Goal: Task Accomplishment & Management: Use online tool/utility

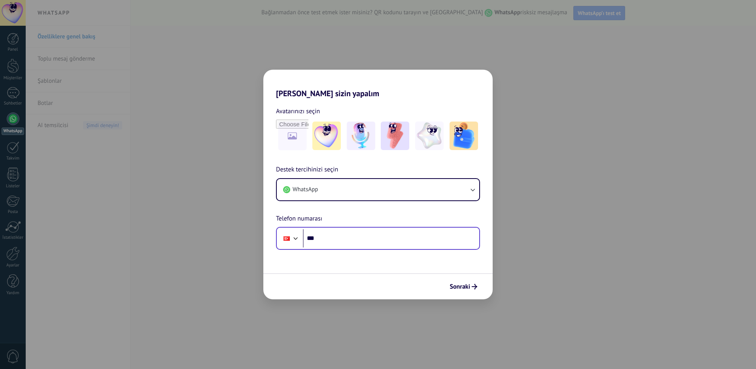
click at [386, 248] on div "Phone ***" at bounding box center [378, 238] width 204 height 23
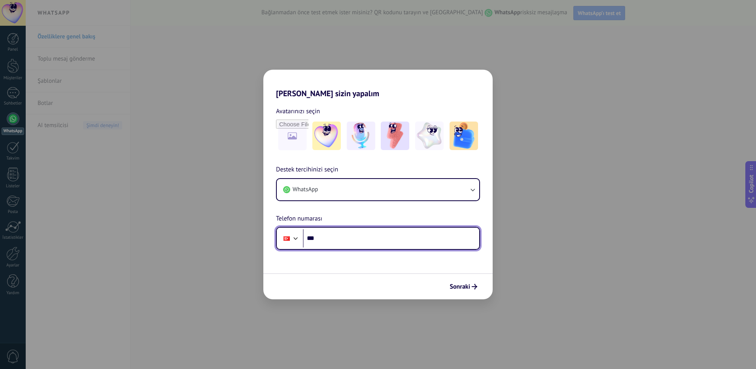
click at [386, 241] on input "***" at bounding box center [391, 238] width 176 height 18
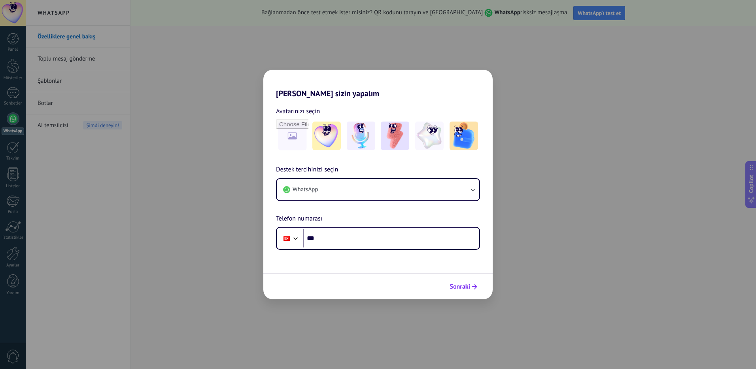
click at [466, 286] on span "Sonraki" at bounding box center [460, 287] width 21 height 6
click at [371, 254] on form "Avatarınızı seçin Destek tercihinizi seçin WhatsApp Telefon numarası Phone *** …" at bounding box center [377, 198] width 229 height 201
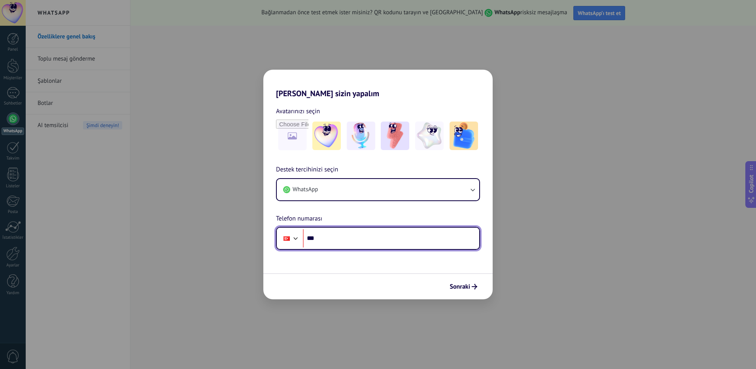
click at [362, 243] on input "***" at bounding box center [391, 238] width 176 height 18
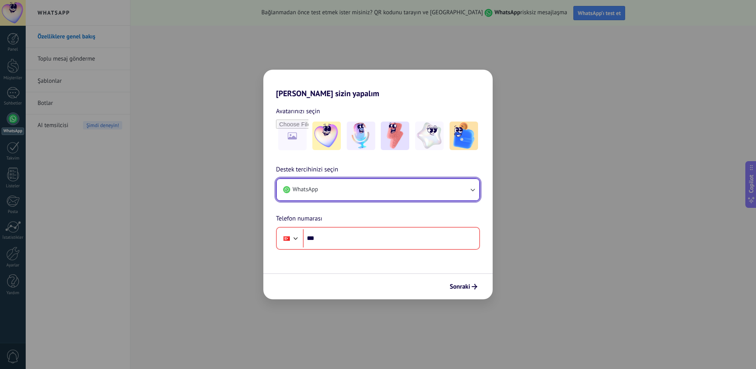
click at [414, 181] on button "WhatsApp" at bounding box center [378, 189] width 203 height 21
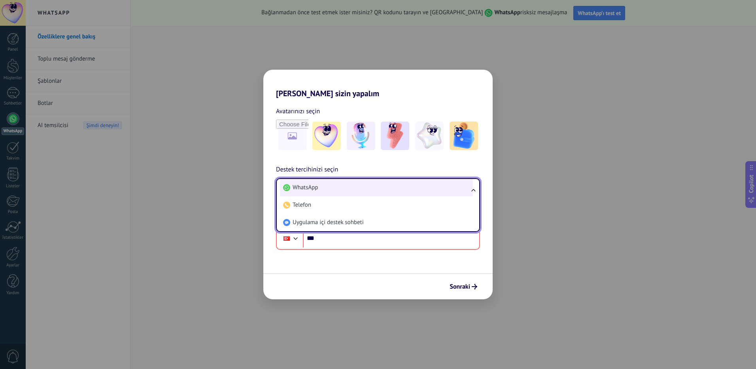
click at [412, 191] on li "WhatsApp" at bounding box center [376, 187] width 193 height 17
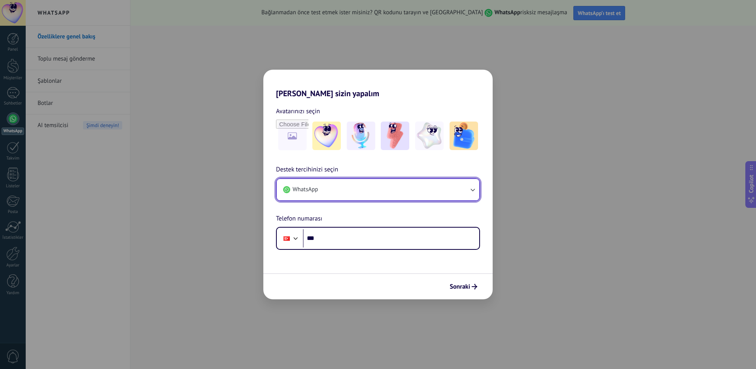
click at [412, 191] on button "WhatsApp" at bounding box center [378, 189] width 203 height 21
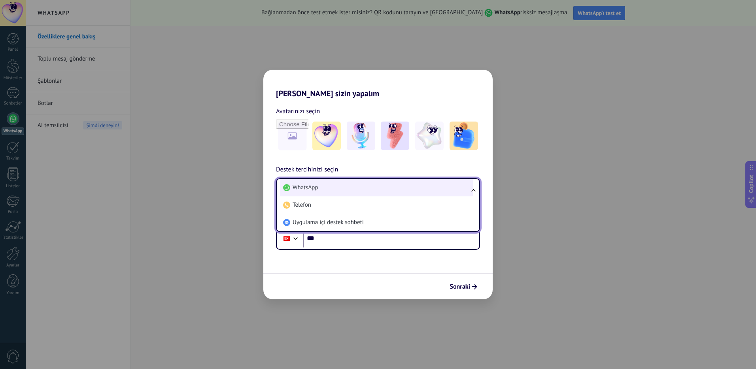
click at [401, 191] on li "WhatsApp" at bounding box center [376, 187] width 193 height 17
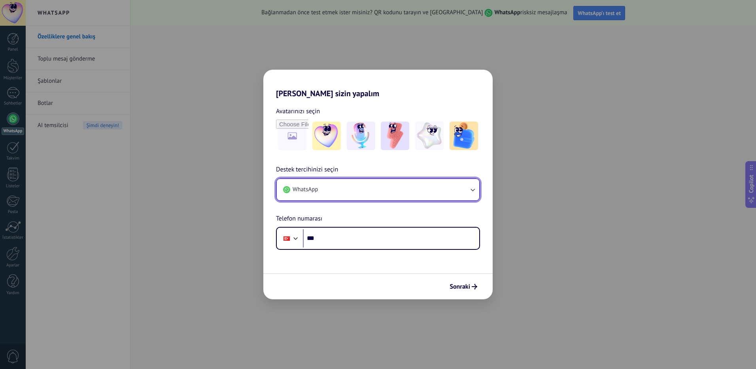
click at [401, 191] on button "WhatsApp" at bounding box center [378, 189] width 203 height 21
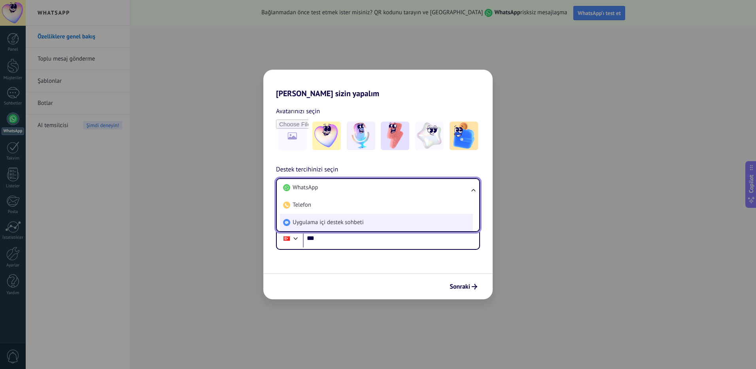
click at [354, 226] on span "Uygulama içi destek sohbeti" at bounding box center [328, 222] width 71 height 8
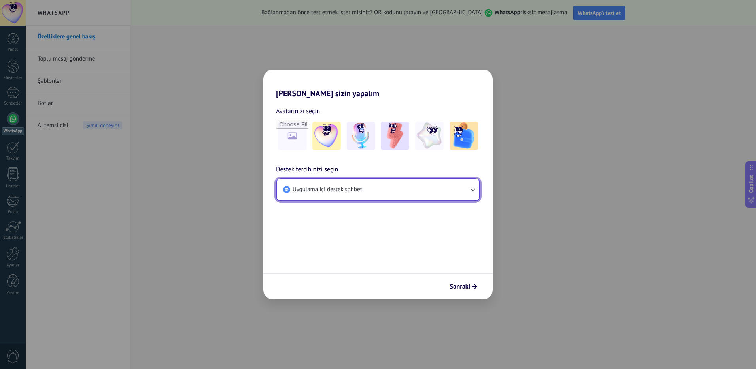
click at [354, 188] on span "Uygulama içi destek sohbeti" at bounding box center [328, 190] width 71 height 8
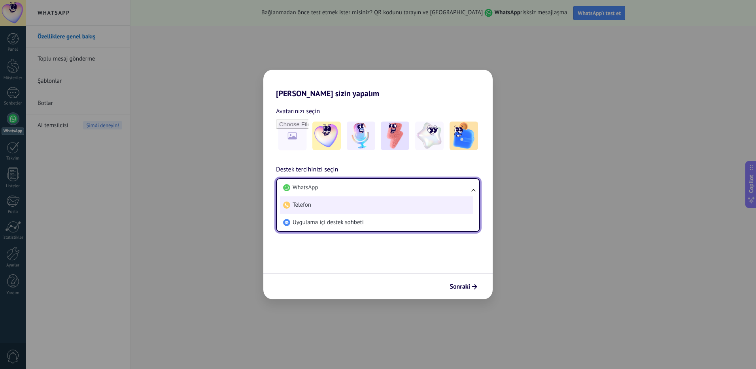
click at [339, 205] on li "Telefon" at bounding box center [376, 204] width 193 height 17
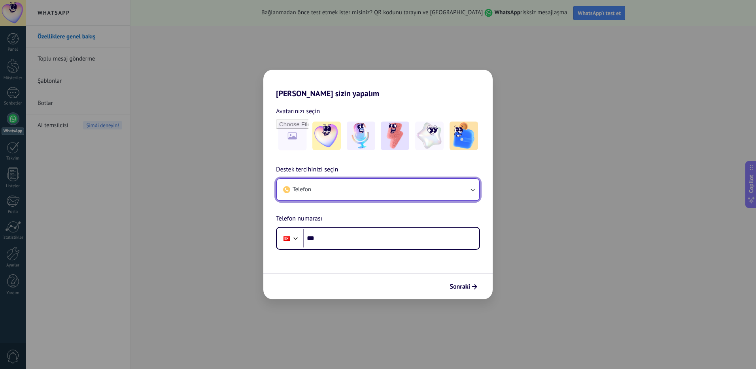
click at [346, 188] on button "Telefon" at bounding box center [378, 189] width 203 height 21
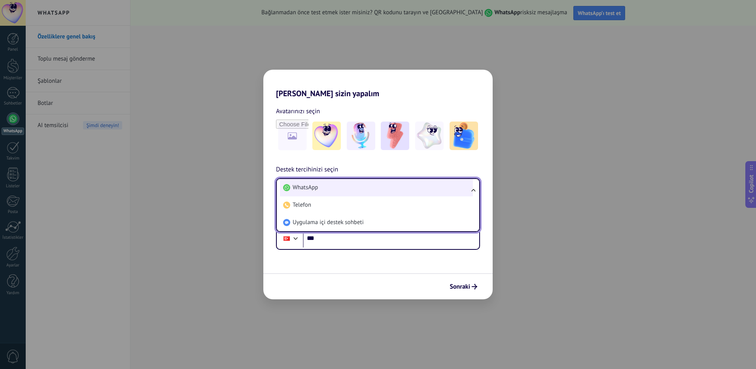
click at [333, 191] on li "WhatsApp" at bounding box center [376, 187] width 193 height 17
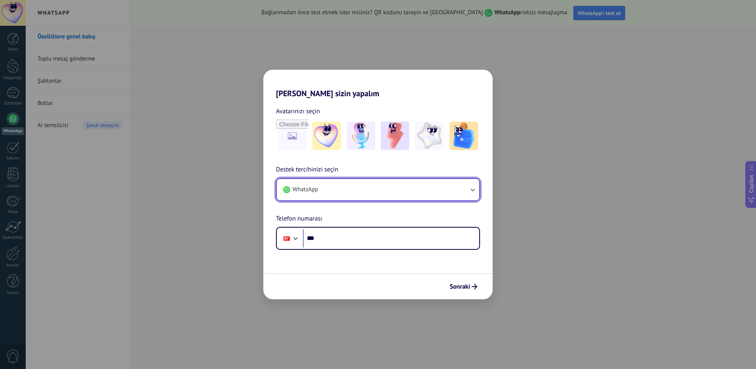
click at [341, 191] on button "WhatsApp" at bounding box center [378, 189] width 203 height 21
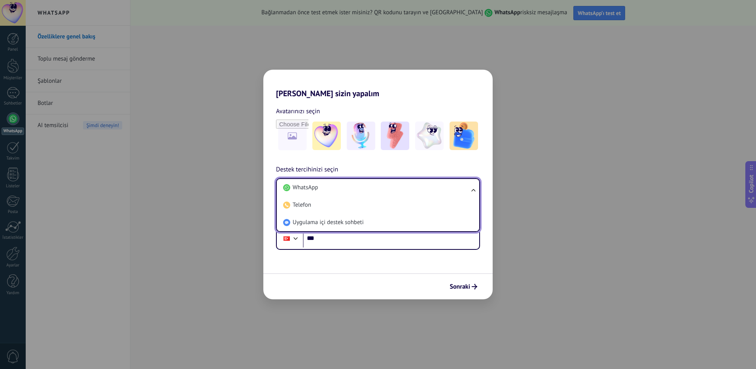
click at [341, 191] on li "WhatsApp" at bounding box center [376, 187] width 193 height 17
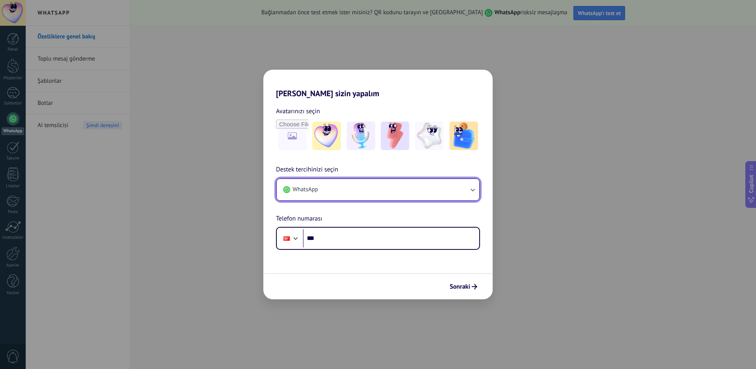
click at [341, 191] on button "WhatsApp" at bounding box center [378, 189] width 203 height 21
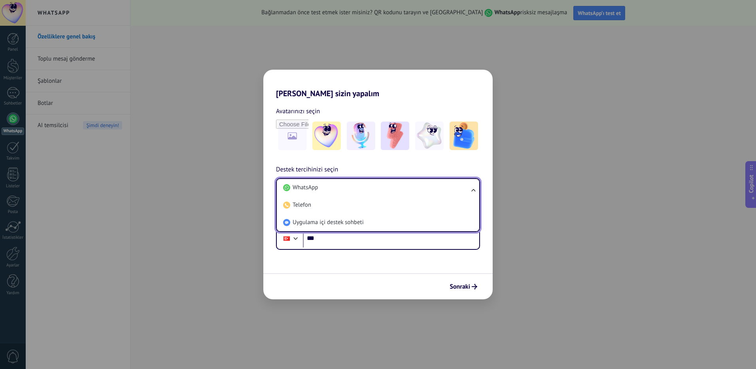
click at [341, 191] on li "WhatsApp" at bounding box center [376, 187] width 193 height 17
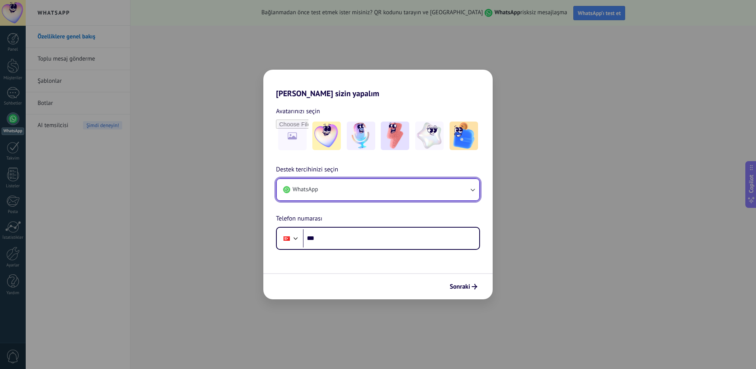
click at [341, 191] on button "WhatsApp" at bounding box center [378, 189] width 203 height 21
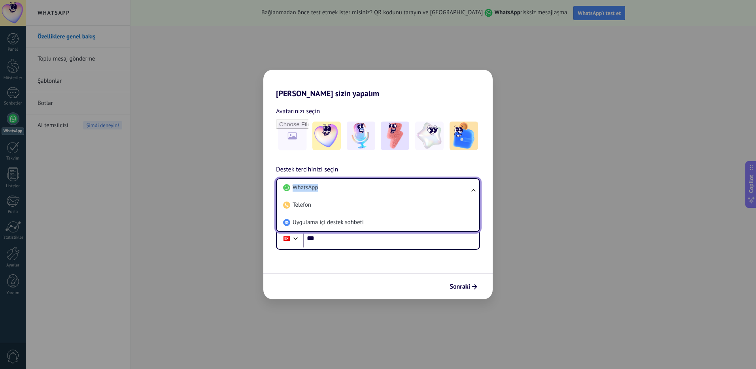
click at [341, 191] on li "WhatsApp" at bounding box center [376, 187] width 193 height 17
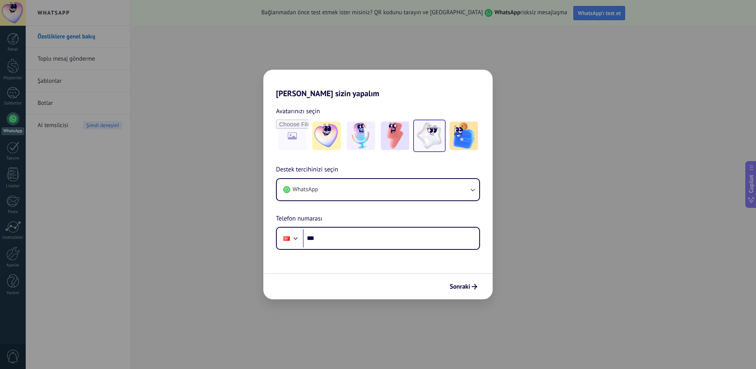
click at [425, 136] on img at bounding box center [429, 135] width 28 height 28
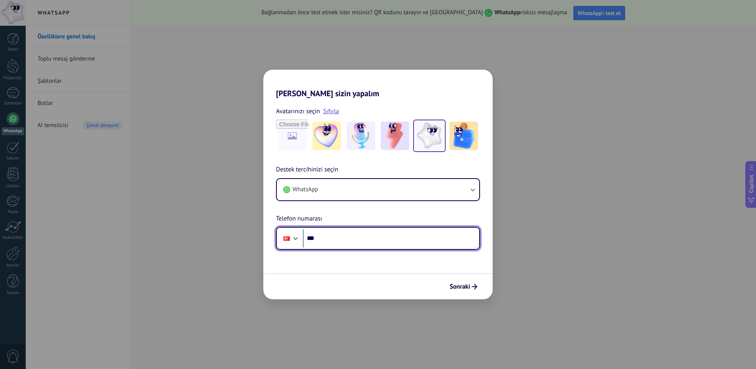
click at [319, 237] on input "***" at bounding box center [391, 238] width 176 height 18
type input "**********"
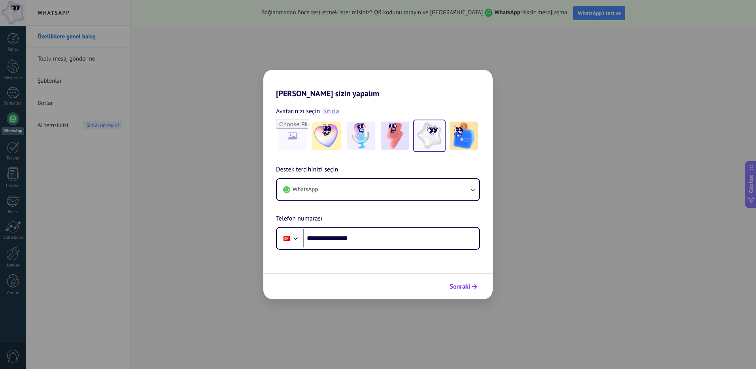
click at [470, 284] on span "Sonraki" at bounding box center [460, 287] width 21 height 6
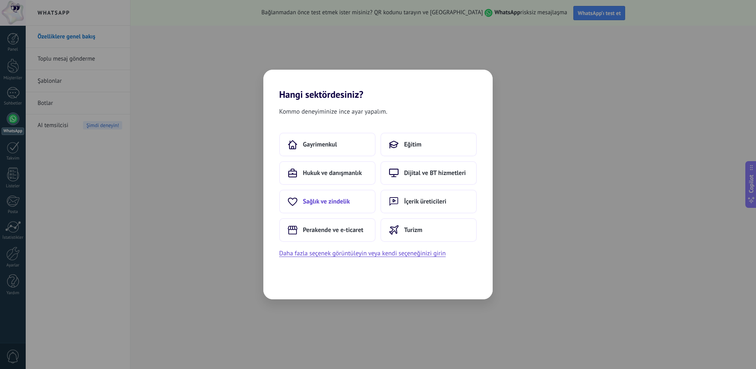
click at [331, 193] on button "Sağlık ve zindelik" at bounding box center [327, 201] width 97 height 24
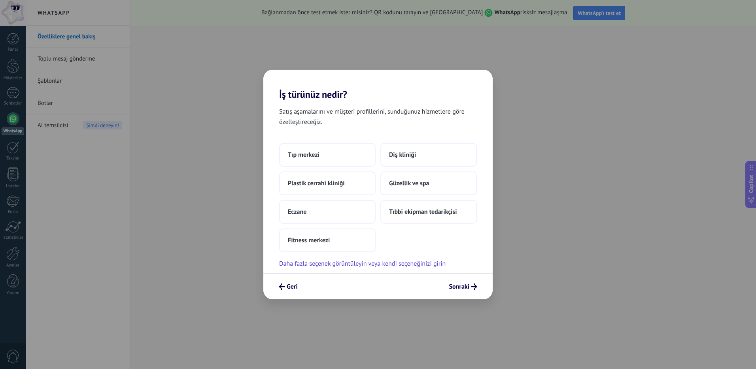
click at [318, 199] on div "Tıp merkezi Diş kliniği Plastik cerrahi kliniği Güzellik ve spa Eczane Tıbbi ek…" at bounding box center [378, 197] width 198 height 109
click at [318, 208] on button "Eczane" at bounding box center [327, 212] width 97 height 24
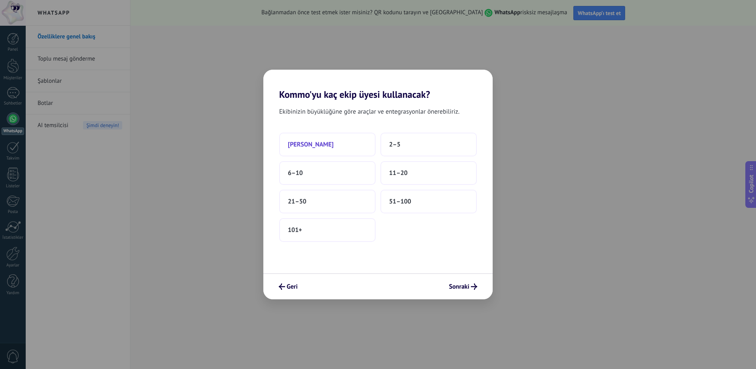
click at [325, 144] on button "[PERSON_NAME]" at bounding box center [327, 145] width 97 height 24
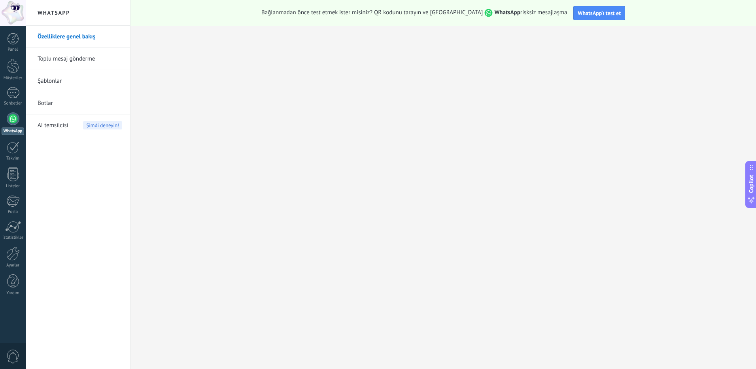
click at [76, 60] on link "Toplu mesaj gönderme" at bounding box center [80, 59] width 85 height 22
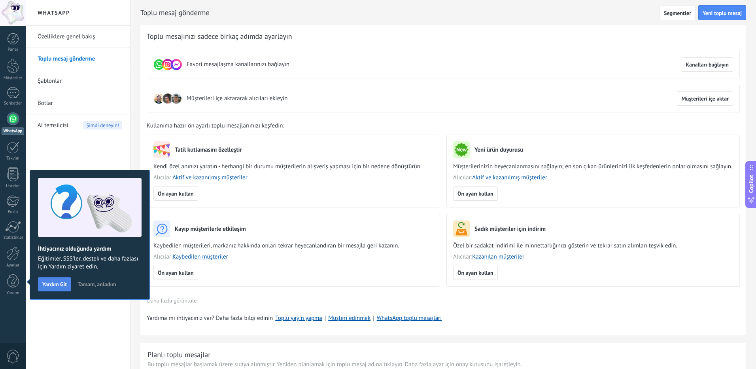
click at [64, 282] on span "Yardım Git" at bounding box center [54, 284] width 25 height 6
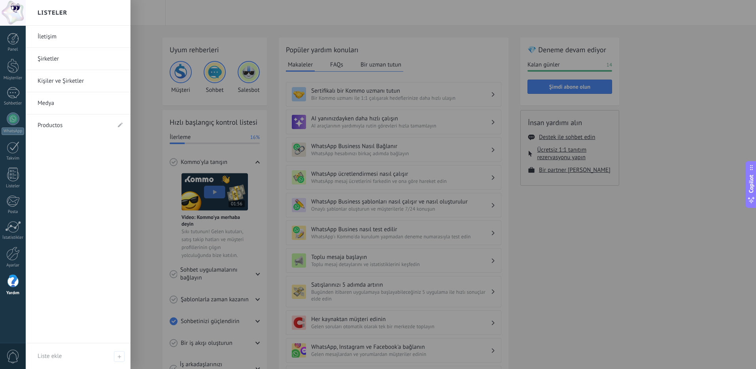
click at [8, 109] on div "Panel Müşteriler Sohbetler WhatsApp Satışlar" at bounding box center [13, 168] width 26 height 271
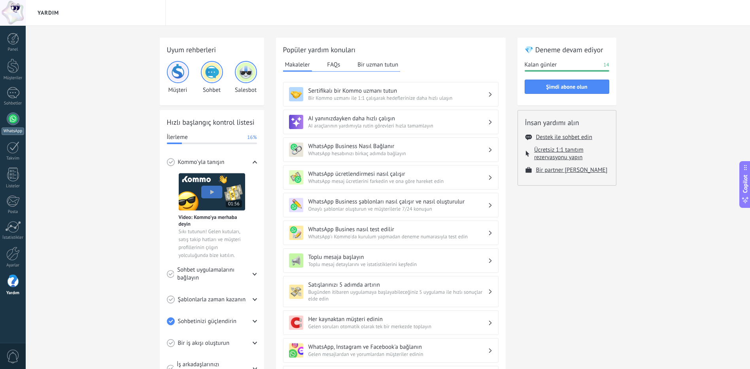
click at [15, 118] on div at bounding box center [13, 118] width 13 height 13
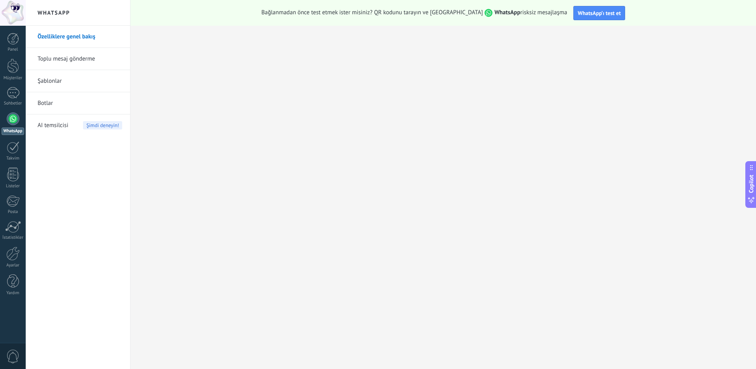
click at [72, 61] on link "Toplu mesaj gönderme" at bounding box center [80, 59] width 85 height 22
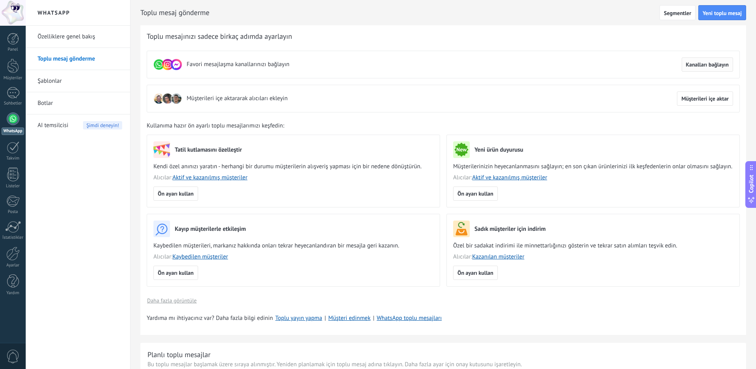
click at [710, 67] on span "Kanalları bağlayın" at bounding box center [707, 65] width 43 height 6
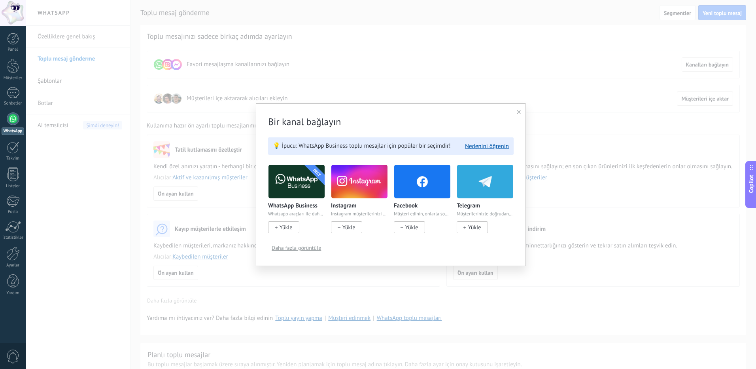
click at [289, 226] on span "Yükle" at bounding box center [286, 226] width 13 height 7
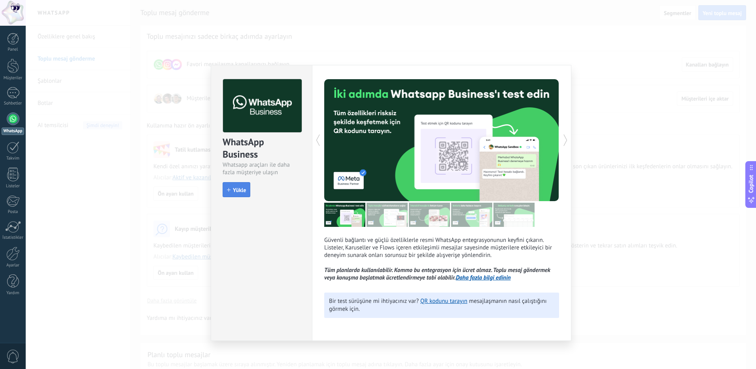
click at [233, 188] on span "Yükle" at bounding box center [236, 190] width 19 height 6
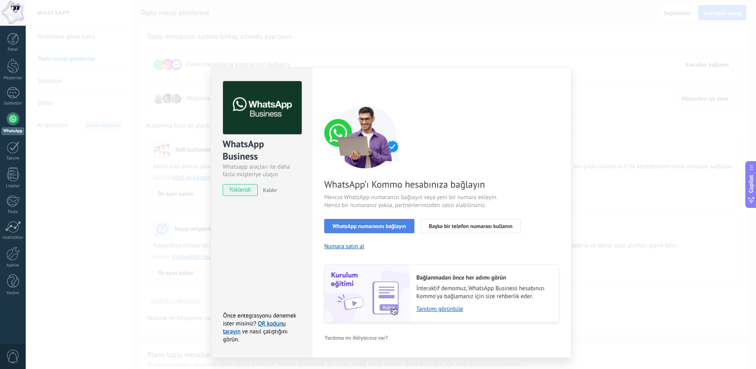
click at [410, 229] on button "WhatsApp numarasını bağlayın" at bounding box center [369, 226] width 90 height 14
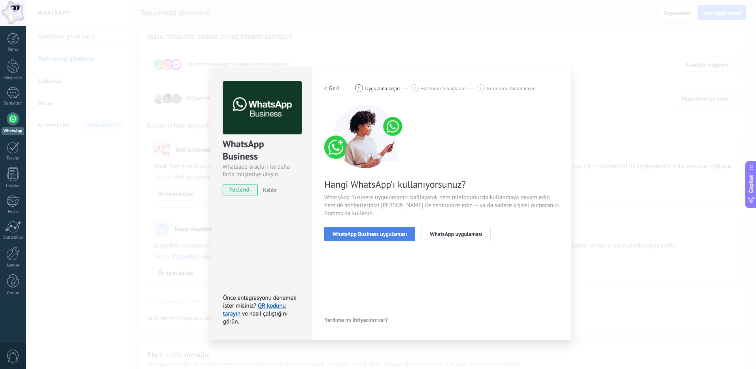
click at [388, 235] on span "WhatsApp Business uygulaması" at bounding box center [370, 234] width 74 height 6
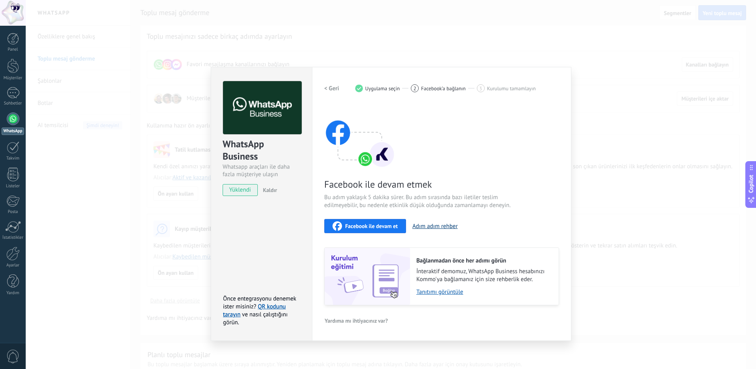
click at [436, 228] on button "Adım adım rehber" at bounding box center [435, 226] width 45 height 8
click at [381, 89] on span "Uygulama seçin" at bounding box center [383, 88] width 35 height 6
click at [333, 92] on button "< Geri" at bounding box center [331, 88] width 15 height 14
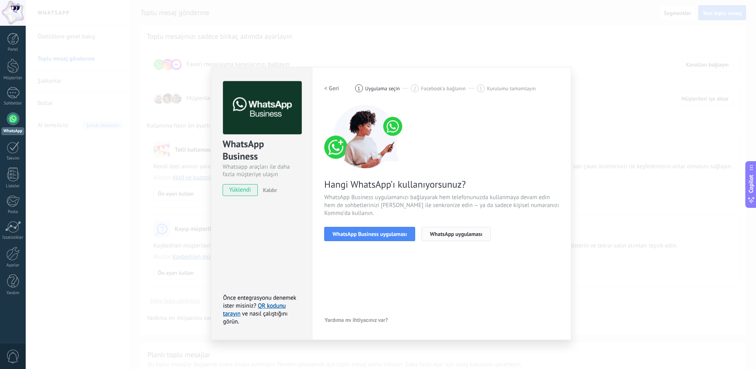
click at [448, 229] on button "WhatsApp uygulaması" at bounding box center [456, 234] width 69 height 14
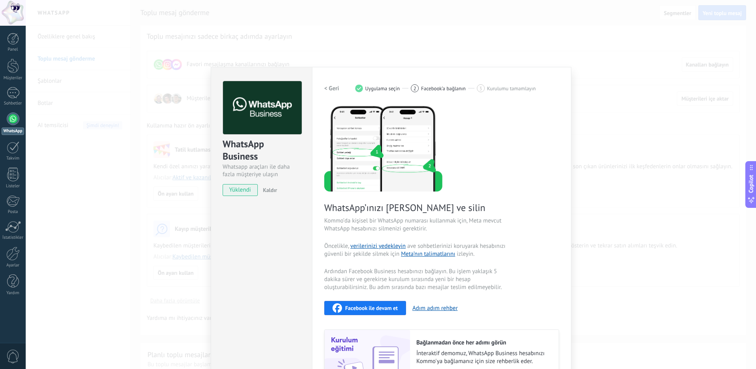
click at [340, 93] on div "< Geri 1 Uygulama seçin 2 Facebook’a bağlanın 3 Kurulumu tamamlayın" at bounding box center [441, 88] width 235 height 14
click at [334, 90] on h2 "< Geri" at bounding box center [331, 89] width 15 height 8
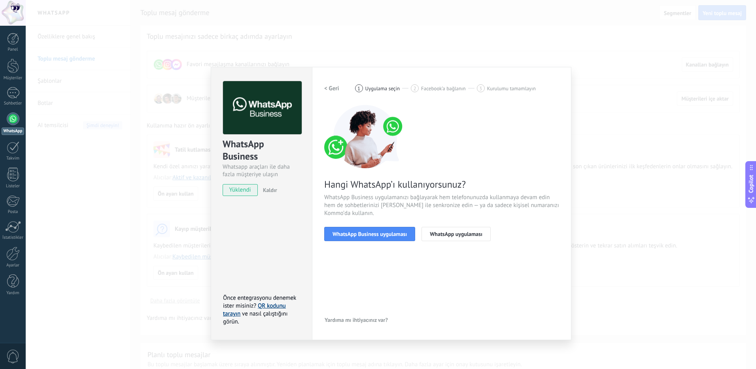
click at [278, 308] on link "QR kodunu tarayın" at bounding box center [254, 309] width 63 height 15
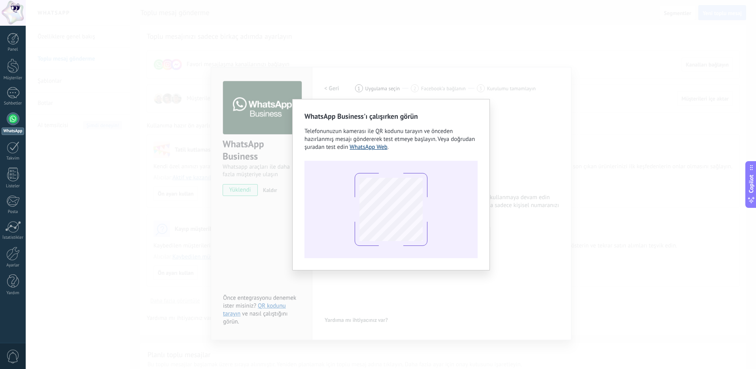
click at [368, 147] on link "WhatsApp Web" at bounding box center [369, 147] width 38 height 8
click at [237, 178] on div "WhatsApp Business'ı çalışırken görün Telefonunuzun kamerası ile QR kodunu taray…" at bounding box center [391, 184] width 731 height 369
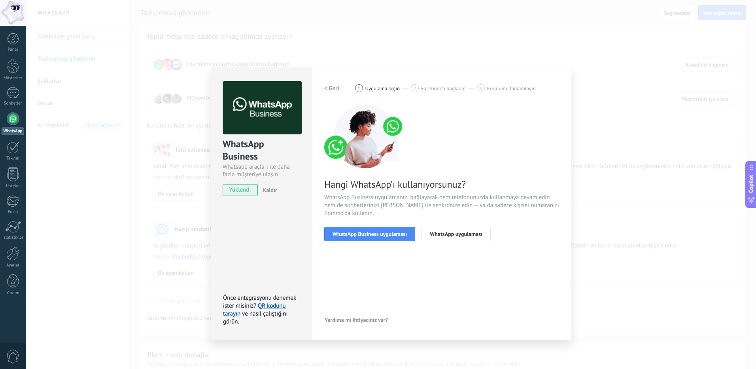
click at [132, 147] on div "WhatsApp Business Whatsapp araçları ile daha fazla müşteriye ulaşın yüklendi Ka…" at bounding box center [391, 184] width 731 height 369
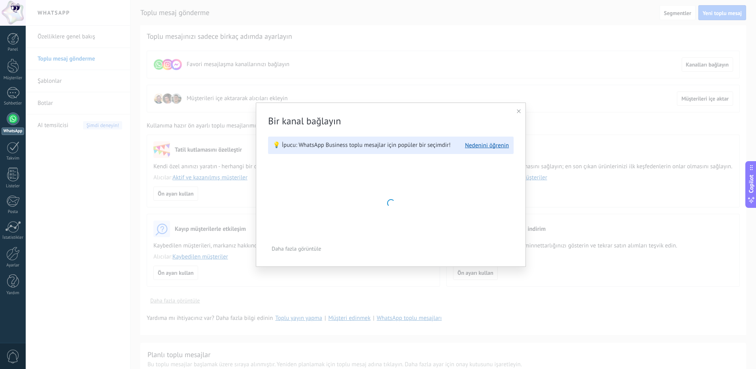
click at [219, 92] on div "Bir kanal bağlayın 💡 İpucu: WhatsApp Business toplu mesajlar için popüler bir s…" at bounding box center [391, 184] width 731 height 369
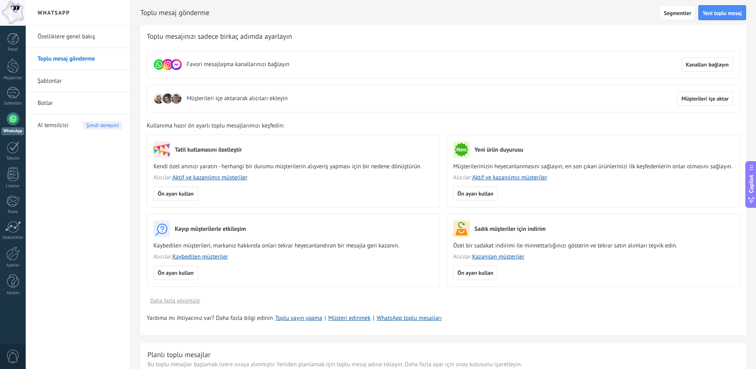
scroll to position [40, 0]
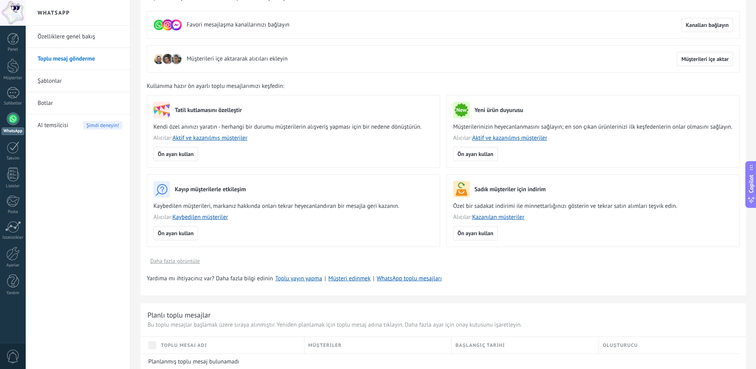
click at [44, 87] on link "Şablonlar" at bounding box center [80, 81] width 85 height 22
